Goal: Transaction & Acquisition: Book appointment/travel/reservation

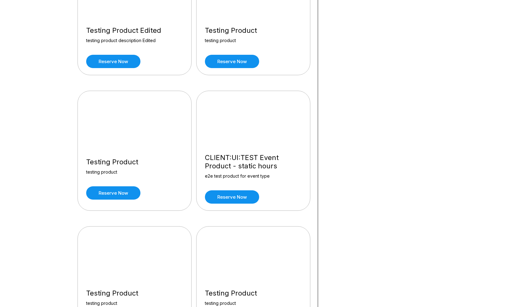
scroll to position [2173, 0]
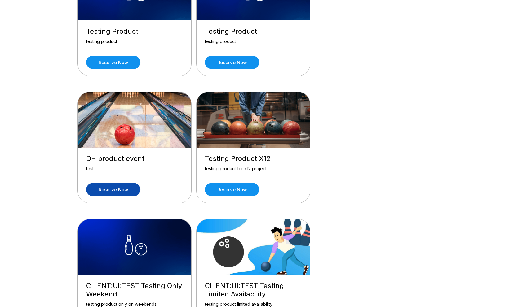
click at [116, 183] on link "Reserve now" at bounding box center [113, 189] width 54 height 13
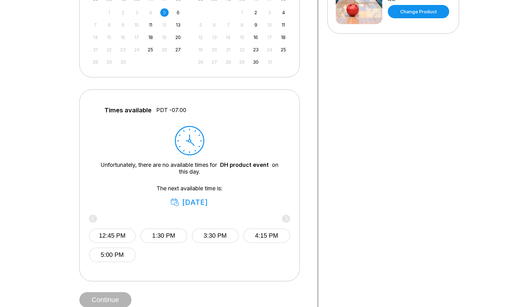
scroll to position [172, 0]
click at [155, 236] on button "1:30 PM" at bounding box center [163, 235] width 47 height 15
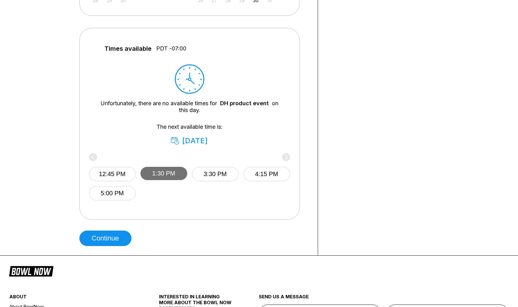
scroll to position [236, 0]
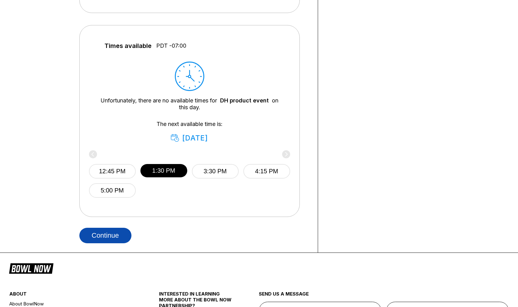
click at [115, 235] on button "Continue" at bounding box center [105, 235] width 52 height 15
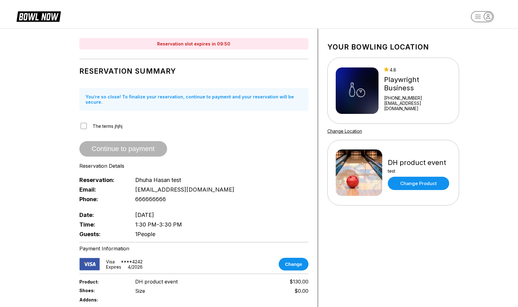
click at [82, 125] on div "Reservation Summary You’re so close! To finalize your reservation, continue to …" at bounding box center [193, 150] width 229 height 177
click at [111, 143] on button "Continue to payment" at bounding box center [123, 148] width 88 height 15
